Goal: Information Seeking & Learning: Learn about a topic

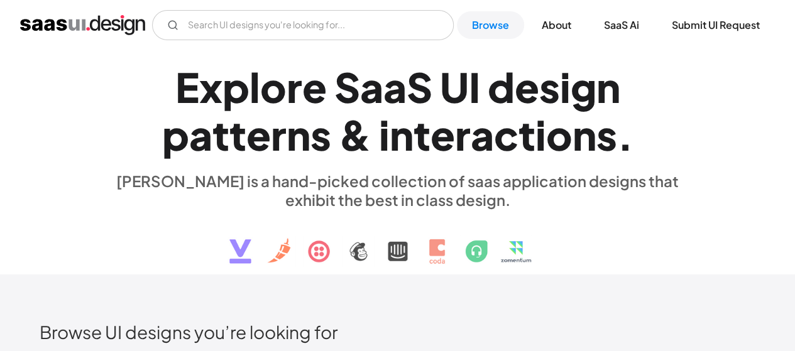
click at [116, 28] on img "home" at bounding box center [82, 25] width 125 height 20
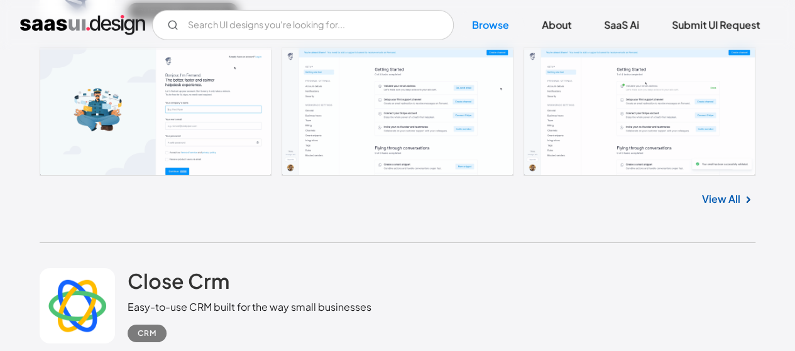
scroll to position [2082, 0]
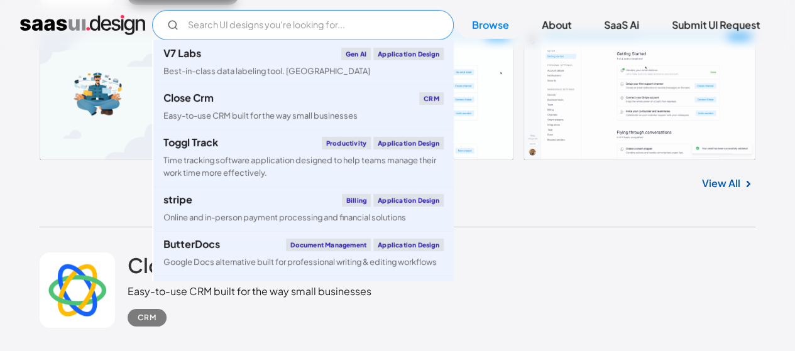
click at [225, 36] on input "Email Form" at bounding box center [303, 25] width 302 height 30
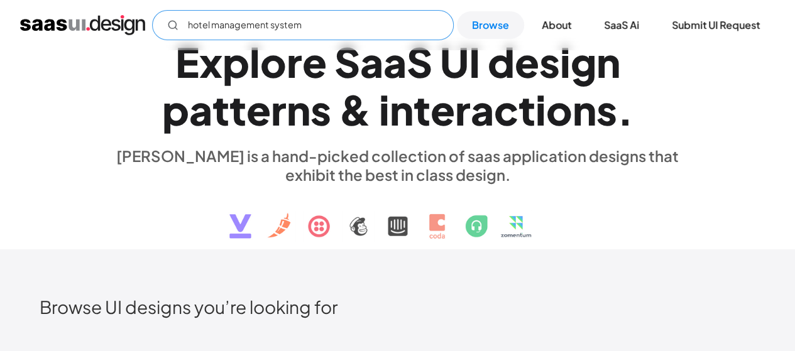
scroll to position [0, 0]
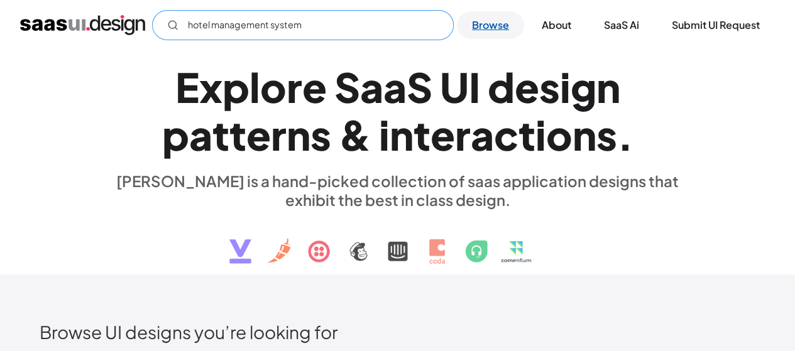
type input "hotel management system"
click at [485, 21] on link "Browse" at bounding box center [490, 25] width 67 height 28
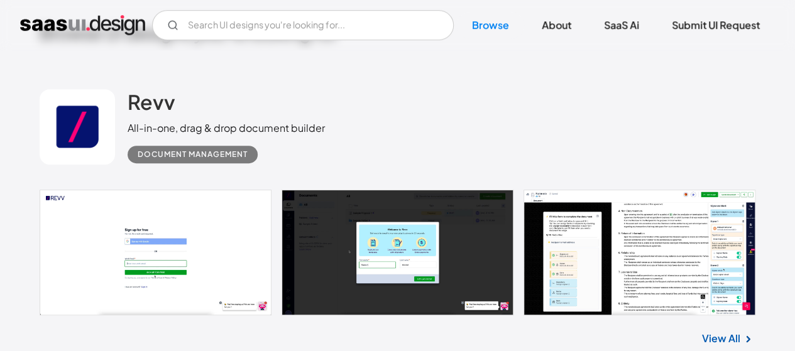
scroll to position [305, 0]
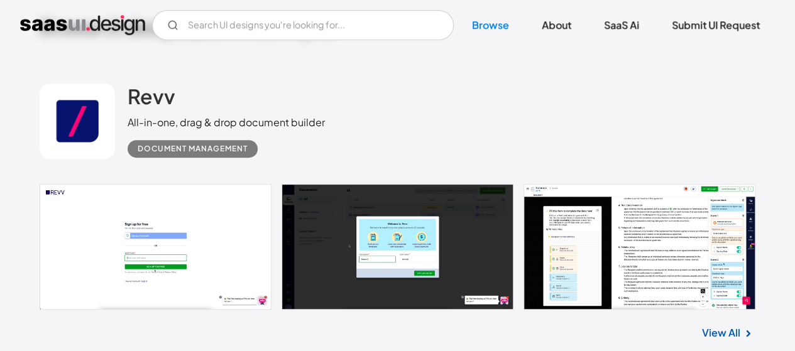
click at [50, 117] on link at bounding box center [77, 121] width 75 height 75
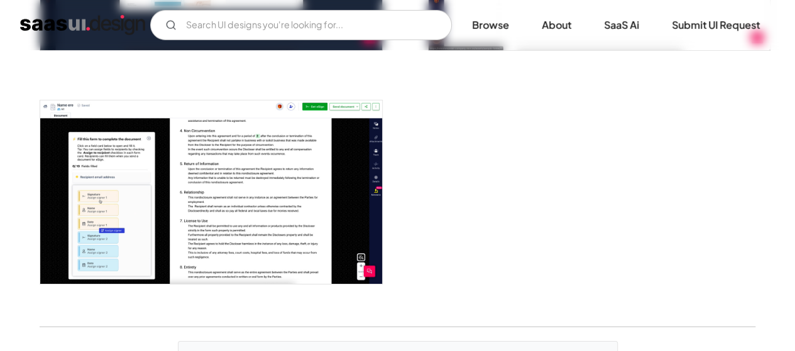
scroll to position [2065, 0]
